Goal: Find specific page/section: Find specific page/section

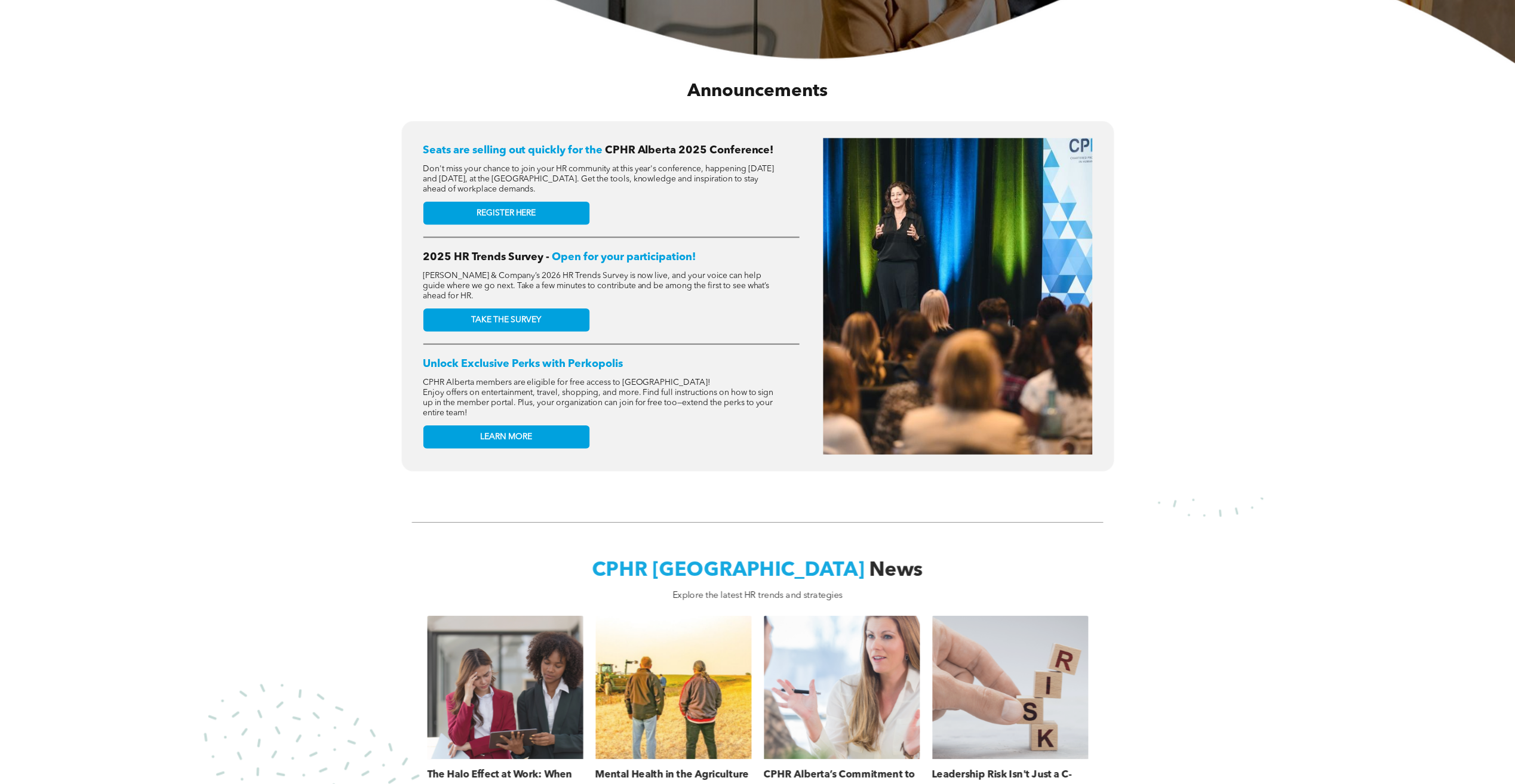
scroll to position [716, 0]
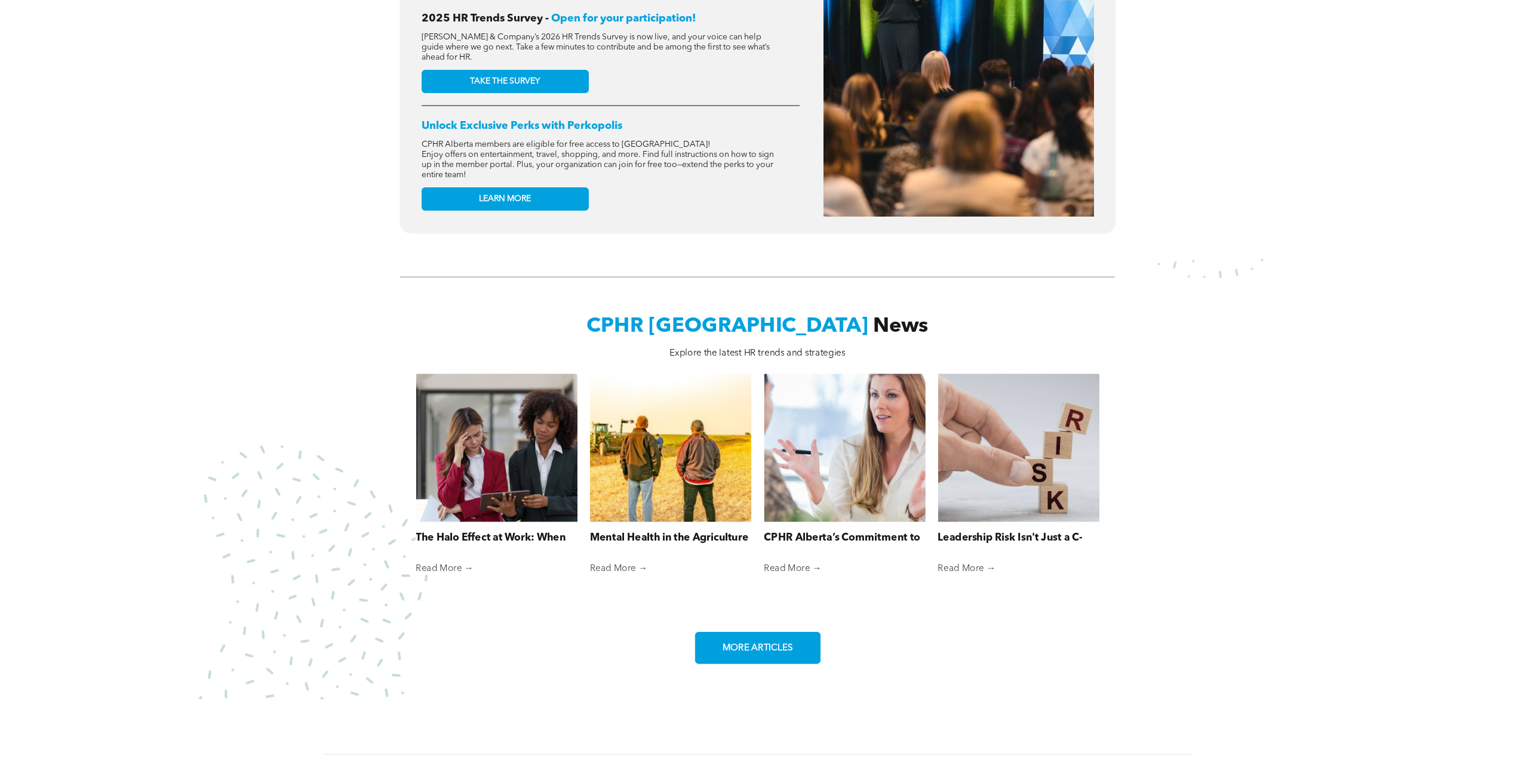
click at [746, 637] on span "MORE ARTICLES" at bounding box center [757, 647] width 78 height 22
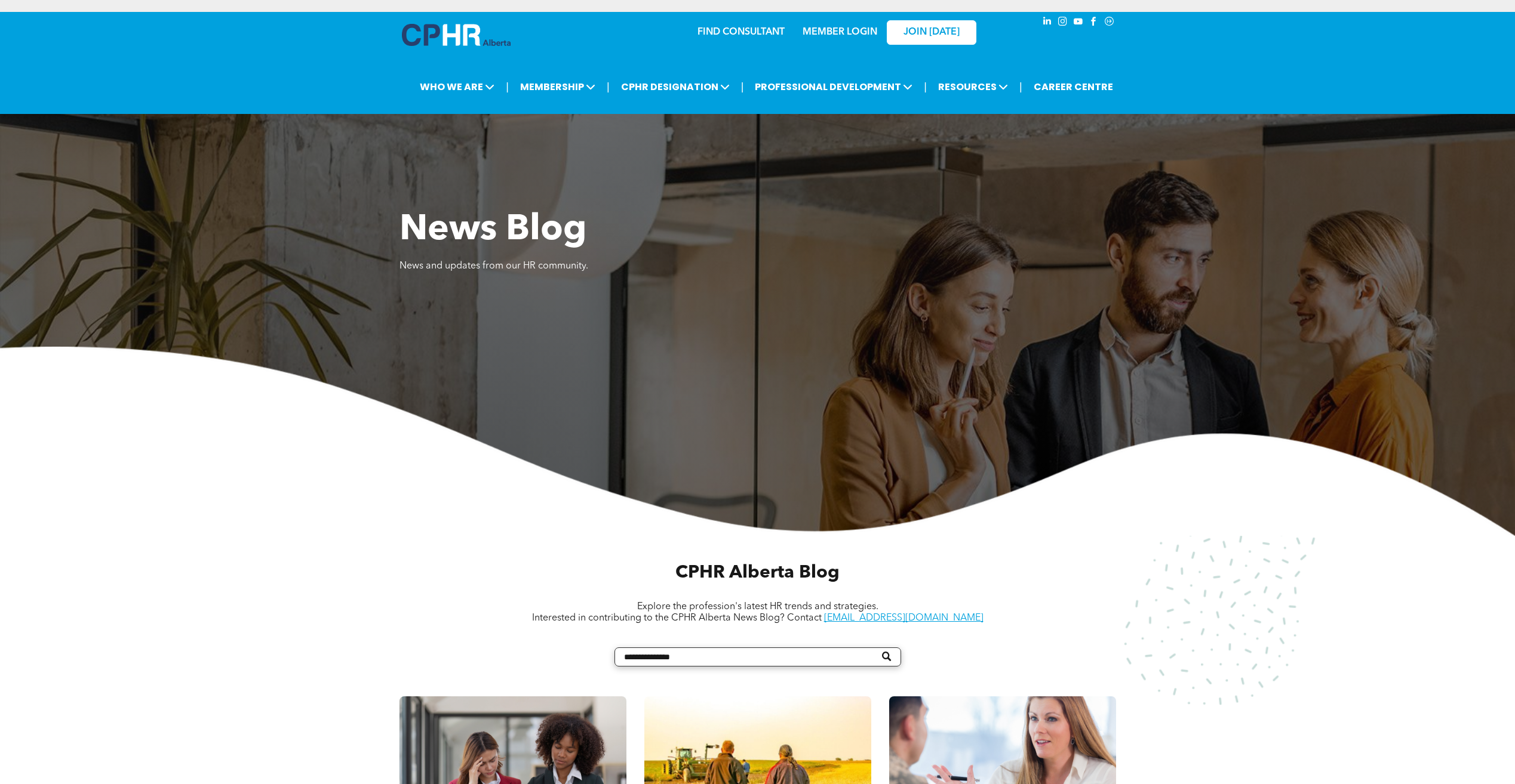
click at [825, 32] on link "MEMBER LOGIN" at bounding box center [840, 32] width 75 height 10
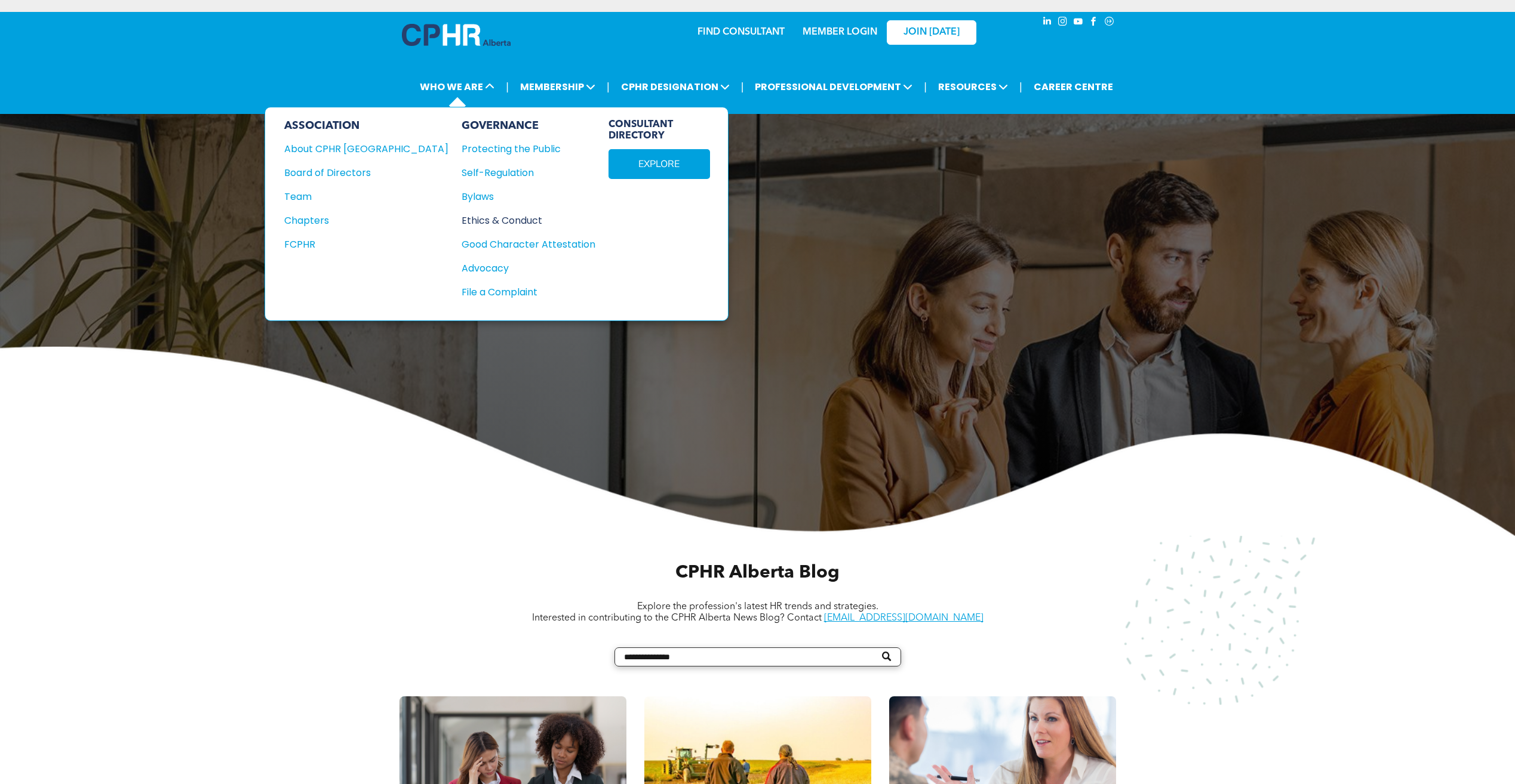
click at [462, 219] on div "Ethics & Conduct" at bounding box center [522, 220] width 120 height 15
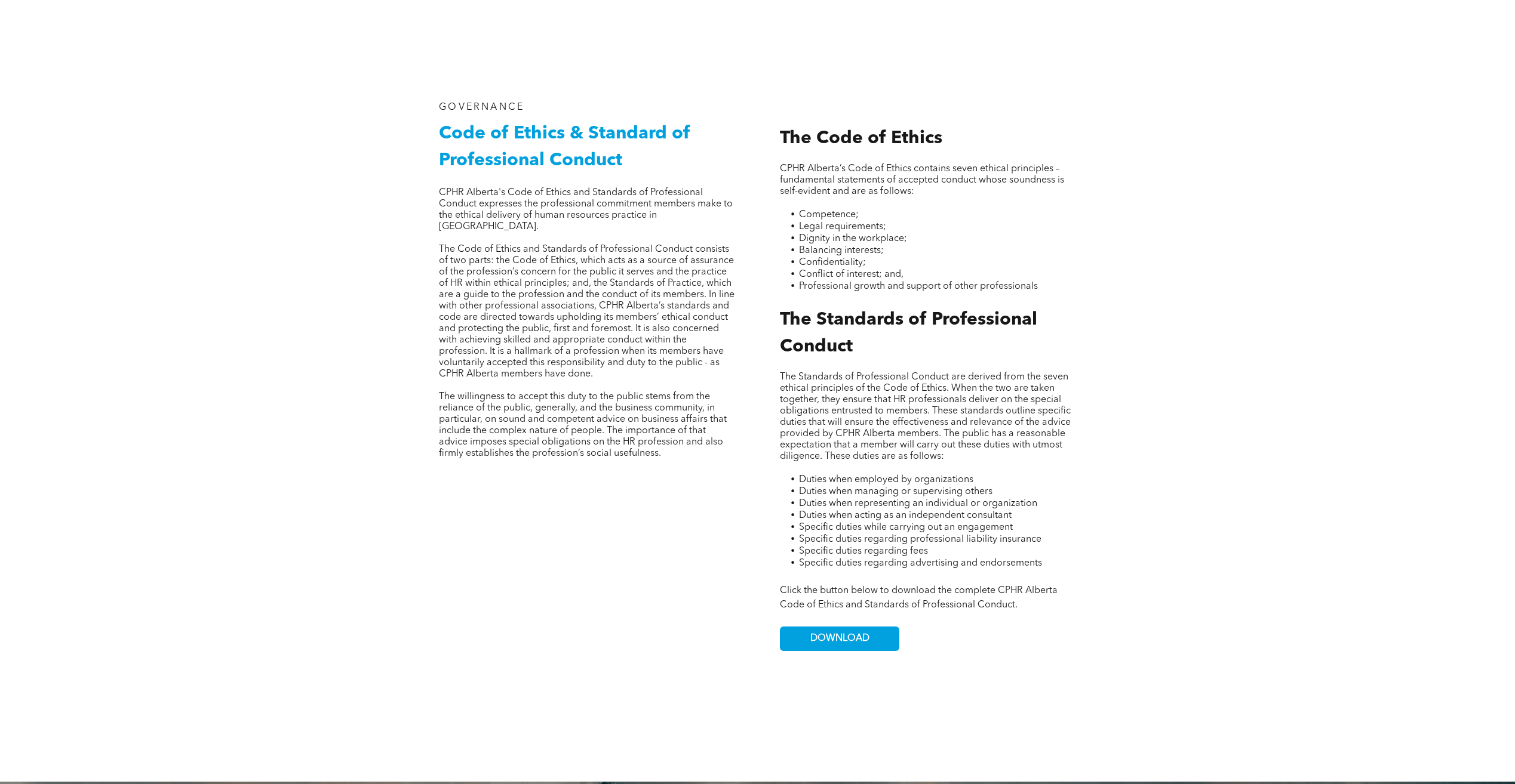
scroll to position [537, 0]
